Goal: Navigation & Orientation: Find specific page/section

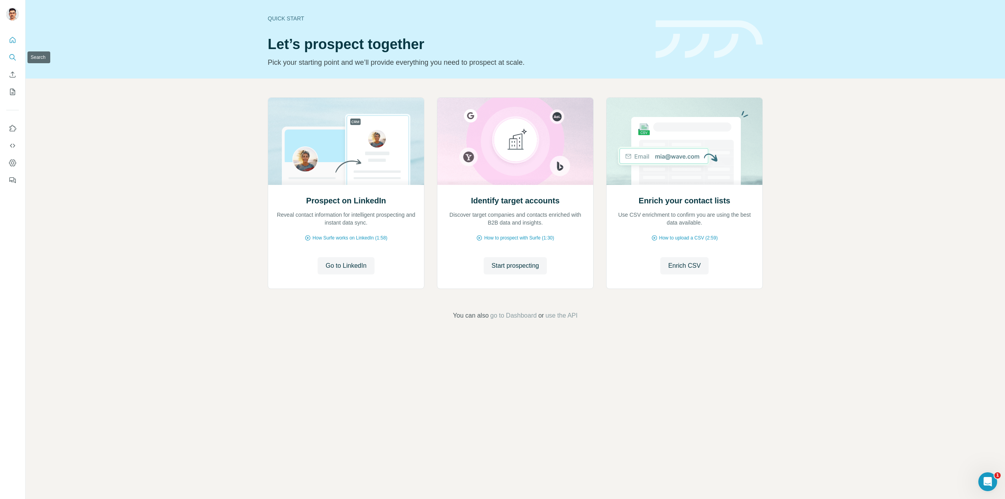
click at [10, 51] on button "Search" at bounding box center [12, 57] width 13 height 14
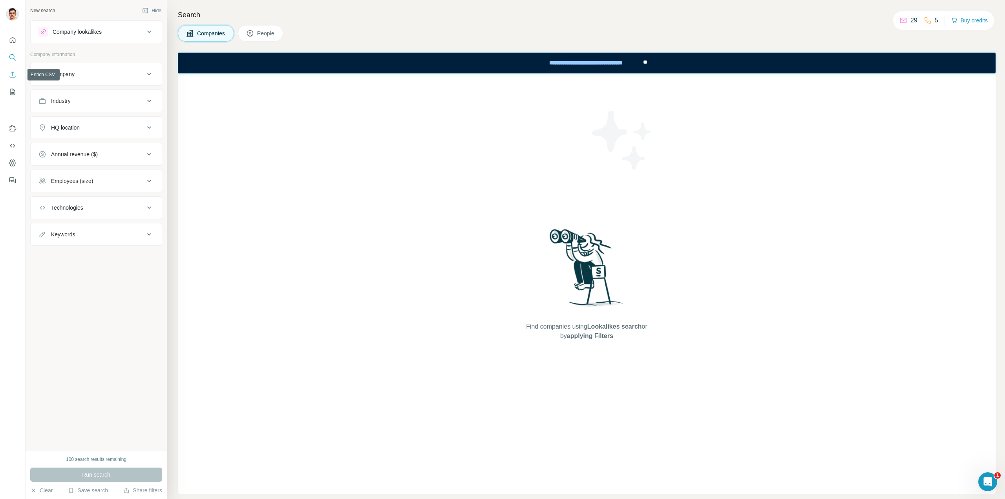
click at [13, 74] on icon "Enrich CSV" at bounding box center [13, 75] width 8 height 8
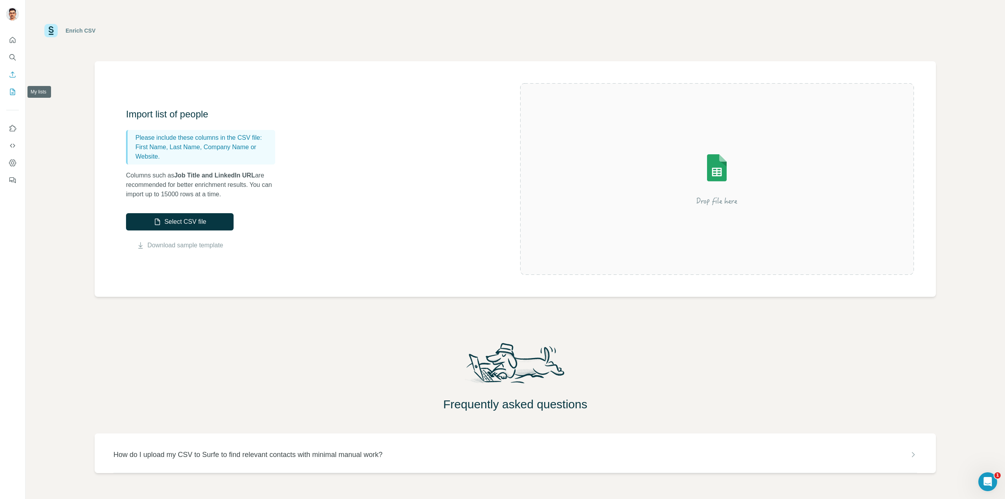
click at [11, 86] on button "My lists" at bounding box center [12, 92] width 13 height 14
